Goal: Navigation & Orientation: Understand site structure

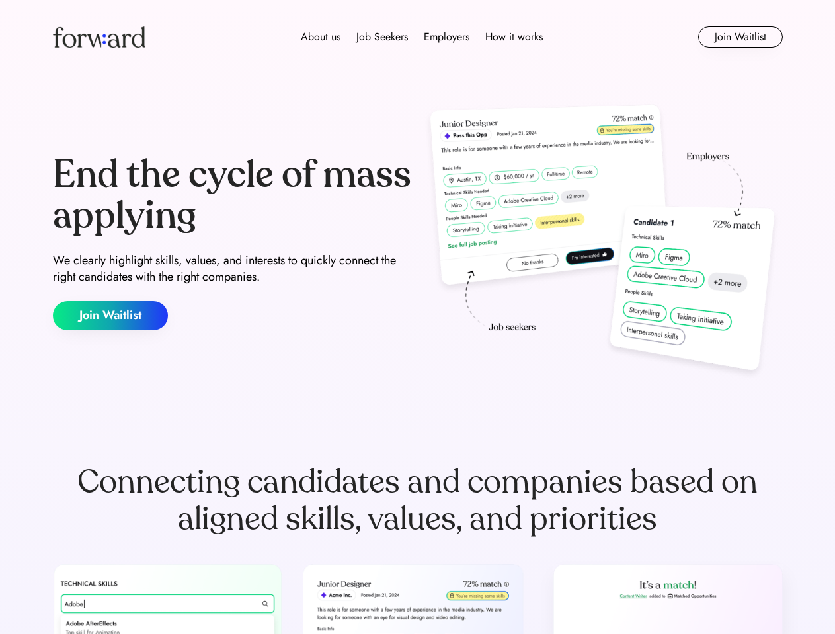
click at [417, 317] on div "End the cycle of mass applying We clearly highlight skills, values, and interes…" at bounding box center [418, 242] width 730 height 284
click at [418, 37] on div "About us Job Seekers Employers How it works" at bounding box center [421, 37] width 521 height 16
click at [99, 37] on img at bounding box center [99, 36] width 93 height 21
click at [422, 37] on div "About us Job Seekers Employers How it works" at bounding box center [421, 37] width 521 height 16
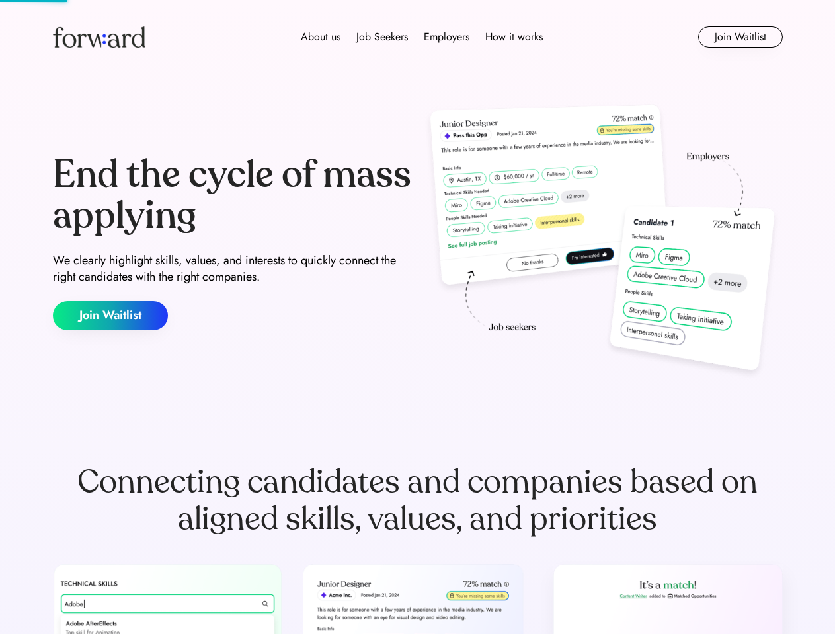
click at [321, 37] on div "About us" at bounding box center [321, 37] width 40 height 16
click at [382, 37] on div "Job Seekers" at bounding box center [382, 37] width 52 height 16
click at [446, 37] on div "Employers" at bounding box center [447, 37] width 46 height 16
click at [513, 37] on div "How it works" at bounding box center [513, 37] width 57 height 16
click at [739, 37] on button "Join Waitlist" at bounding box center [740, 36] width 85 height 21
